Goal: Task Accomplishment & Management: Complete application form

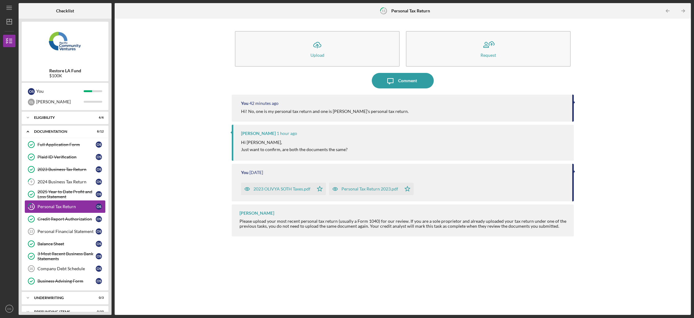
click at [58, 206] on div "Personal Tax Return" at bounding box center [66, 206] width 58 height 5
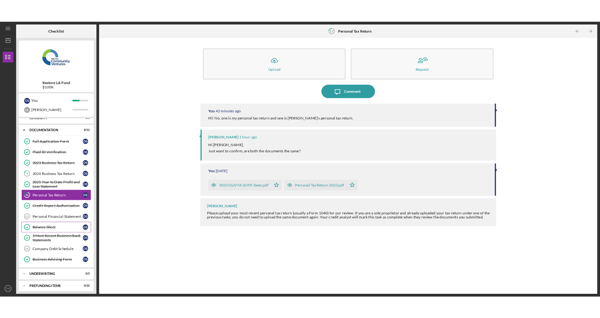
scroll to position [10, 0]
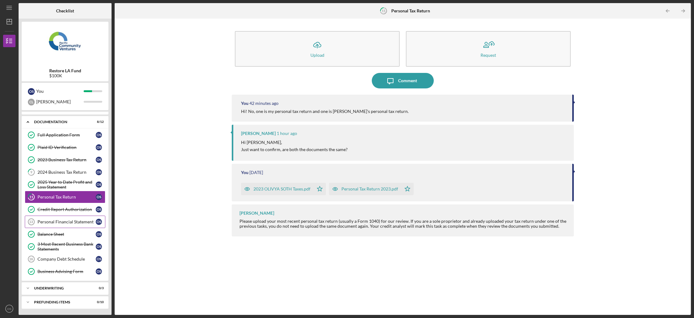
click at [67, 221] on div "Personal Financial Statement" at bounding box center [66, 221] width 58 height 5
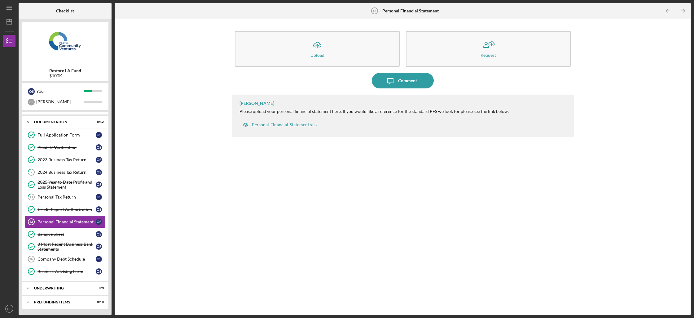
click at [683, 115] on div "Icon/Upload Upload Request Icon/Message Comment [PERSON_NAME] Please upload you…" at bounding box center [403, 167] width 570 height 290
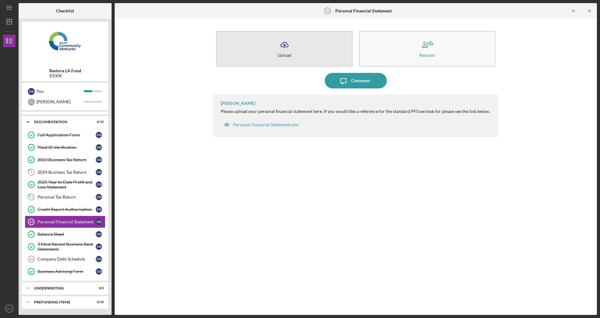
click at [294, 53] on button "Icon/Upload Upload" at bounding box center [284, 49] width 137 height 36
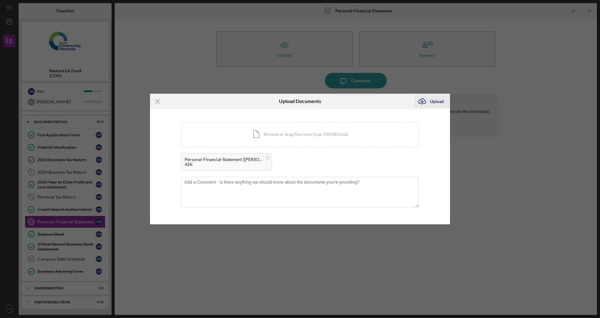
click at [436, 104] on div "Upload" at bounding box center [437, 101] width 14 height 12
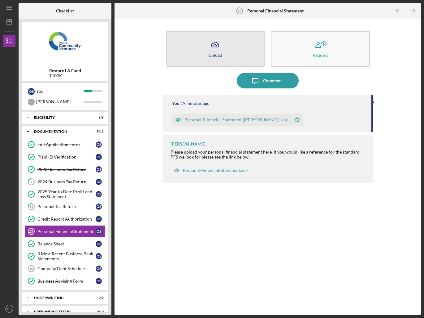
click at [210, 59] on button "Icon/Upload Upload" at bounding box center [215, 49] width 99 height 36
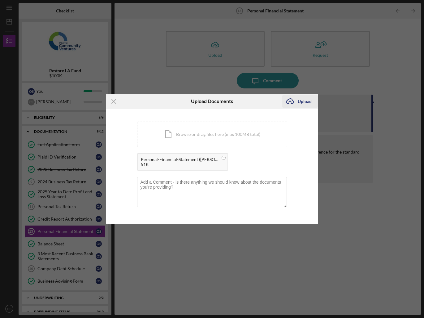
click at [305, 101] on div "Upload" at bounding box center [305, 101] width 14 height 12
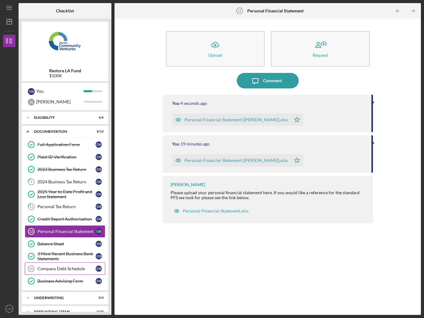
click at [71, 266] on div "Company Debt Schedule" at bounding box center [66, 268] width 58 height 5
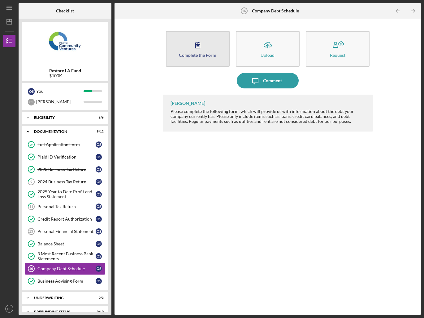
click at [195, 51] on icon "button" at bounding box center [197, 44] width 15 height 15
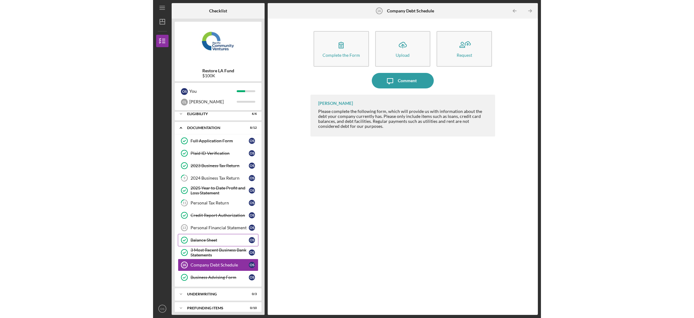
scroll to position [10, 0]
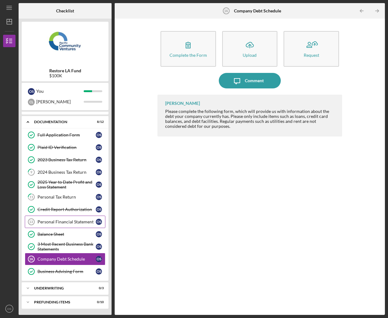
click at [93, 224] on link "Personal Financial Statement 13 Personal Financial Statement O S" at bounding box center [65, 221] width 81 height 12
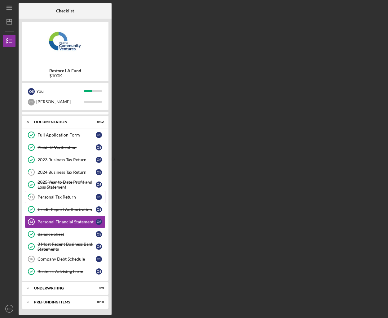
click at [91, 197] on div "Personal Tax Return" at bounding box center [66, 196] width 58 height 5
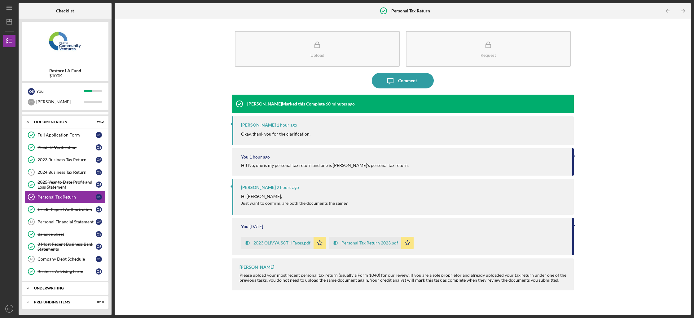
click at [85, 291] on div "Icon/Expander Underwriting 0 / 3" at bounding box center [65, 288] width 87 height 12
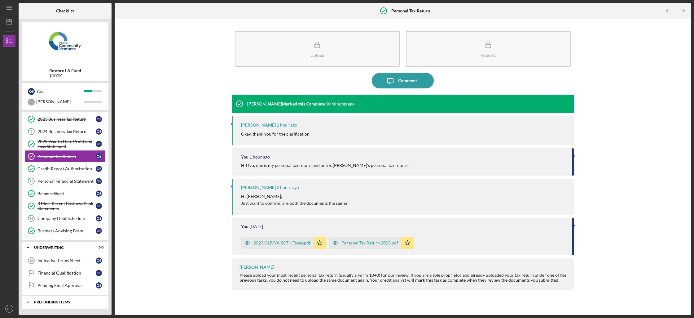
click at [65, 303] on div "Prefunding Items" at bounding box center [67, 302] width 67 height 4
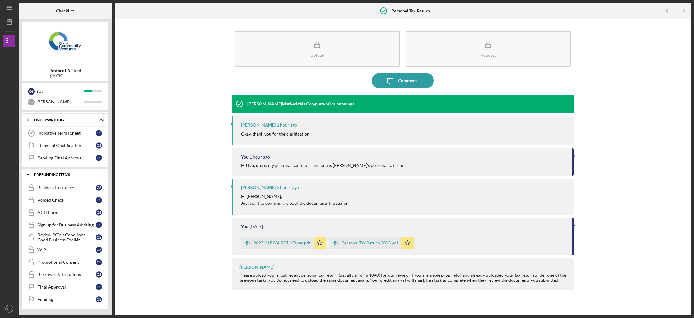
scroll to position [0, 0]
